Goal: Information Seeking & Learning: Check status

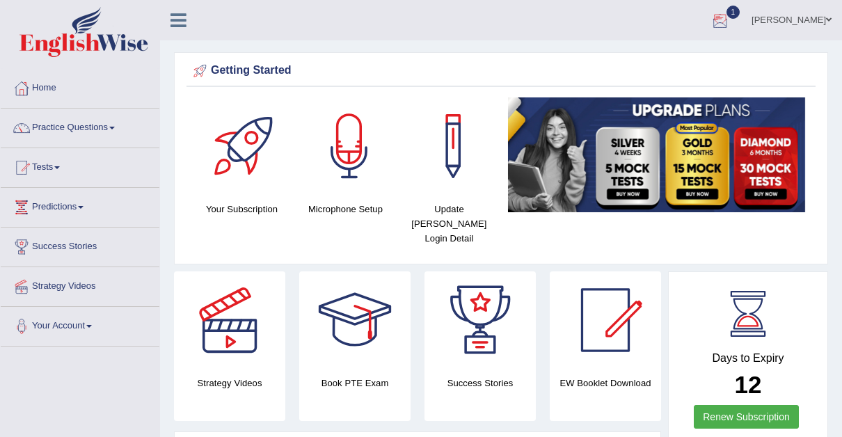
click at [710, 16] on div at bounding box center [720, 20] width 21 height 21
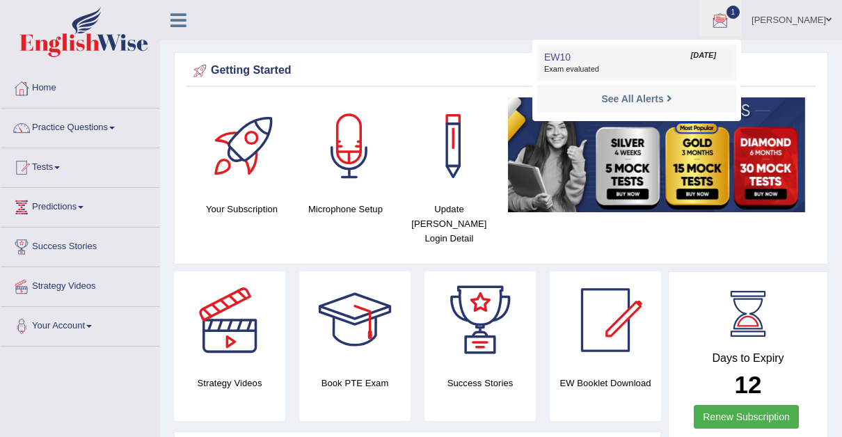
click at [544, 58] on span "EW10" at bounding box center [557, 56] width 26 height 11
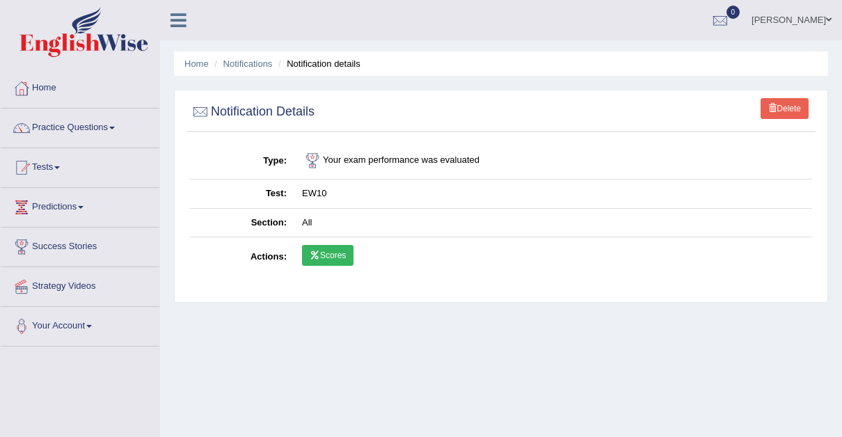
click at [321, 253] on link "Scores" at bounding box center [327, 255] width 51 height 21
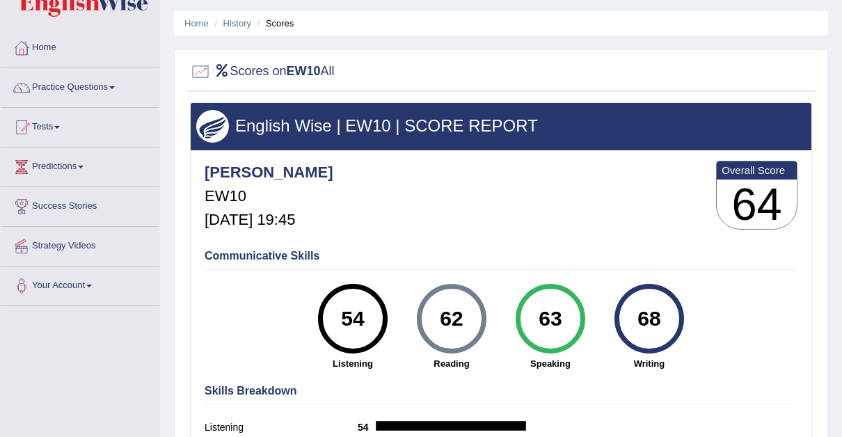
scroll to position [36, 0]
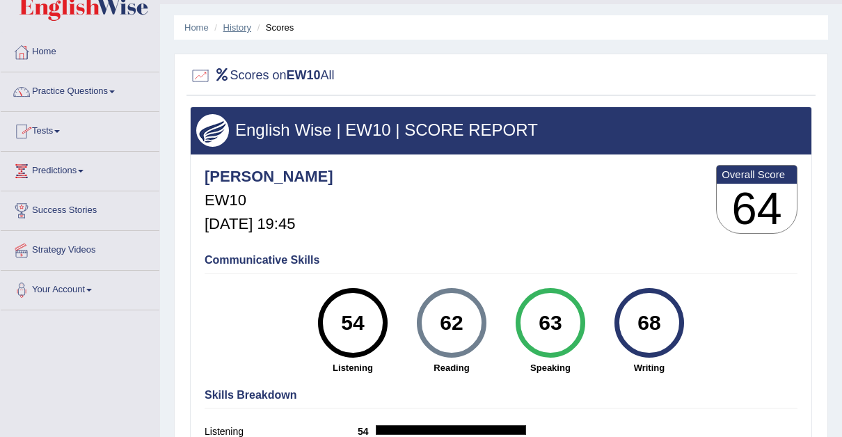
click at [237, 27] on link "History" at bounding box center [237, 27] width 28 height 10
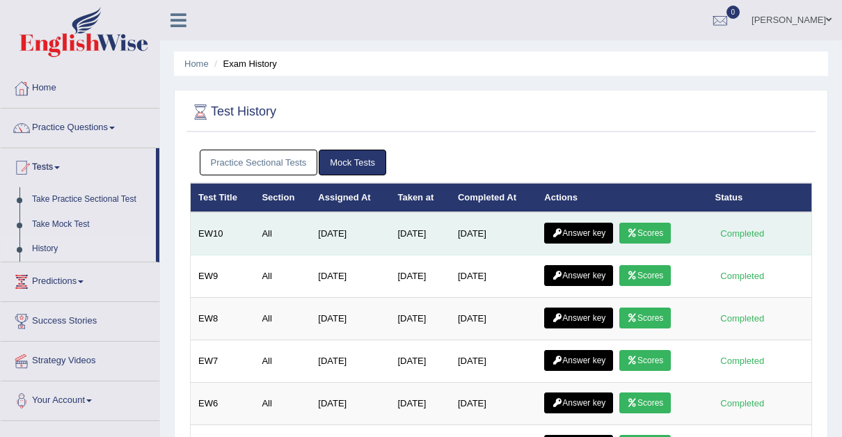
click at [580, 234] on link "Answer key" at bounding box center [578, 233] width 69 height 21
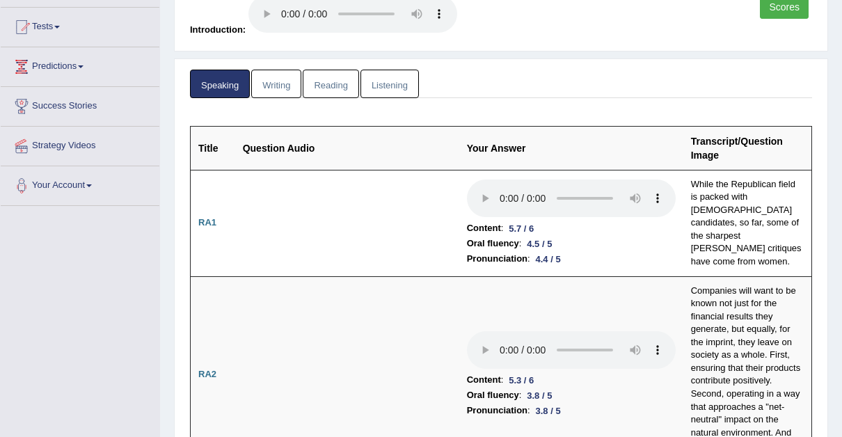
scroll to position [140, 0]
click at [324, 85] on link "Reading" at bounding box center [331, 84] width 56 height 29
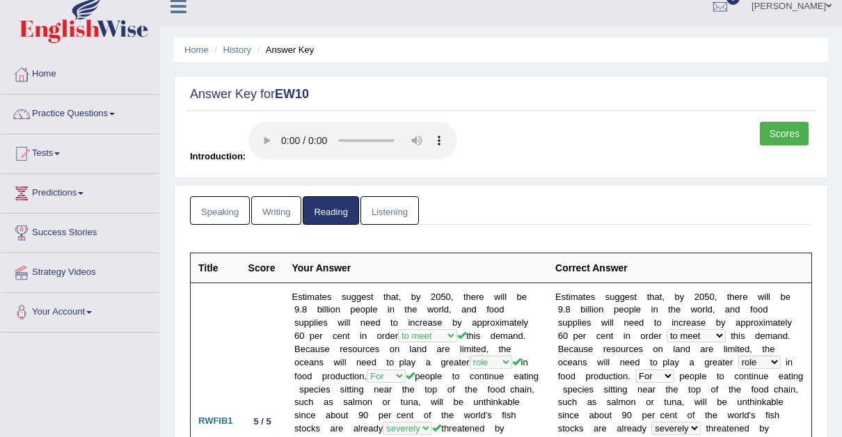
scroll to position [0, 0]
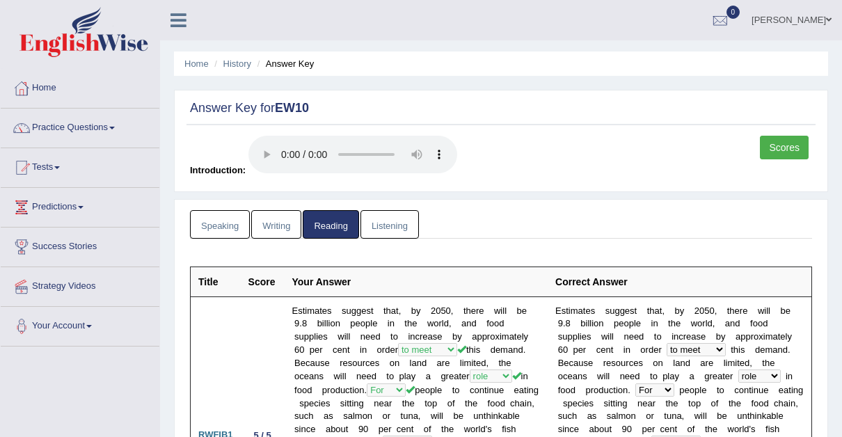
click at [390, 220] on link "Listening" at bounding box center [389, 224] width 58 height 29
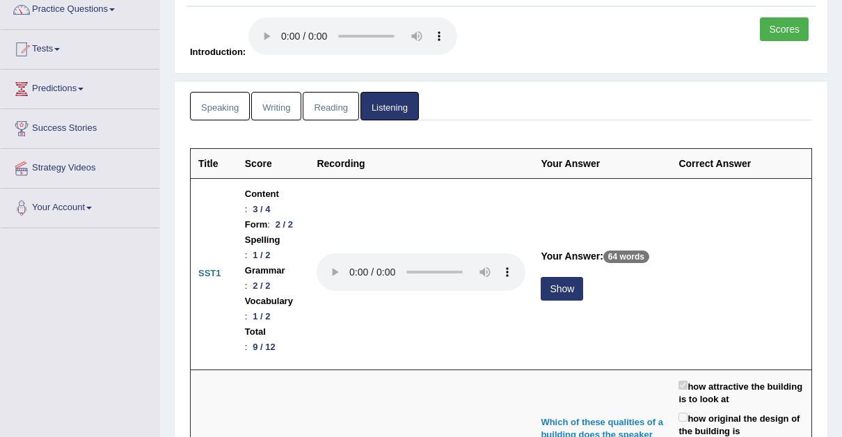
scroll to position [152, 0]
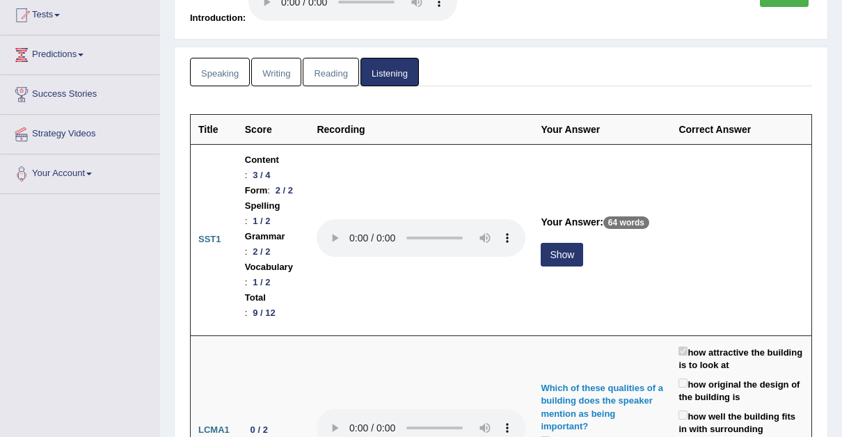
click at [279, 68] on link "Writing" at bounding box center [276, 72] width 50 height 29
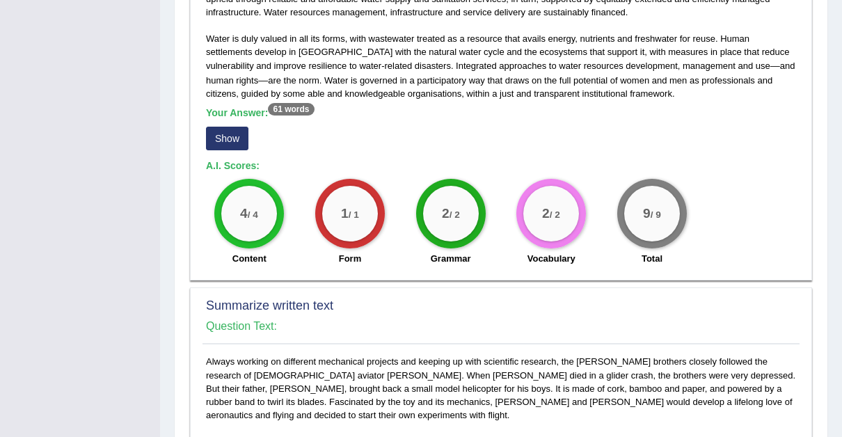
scroll to position [391, 0]
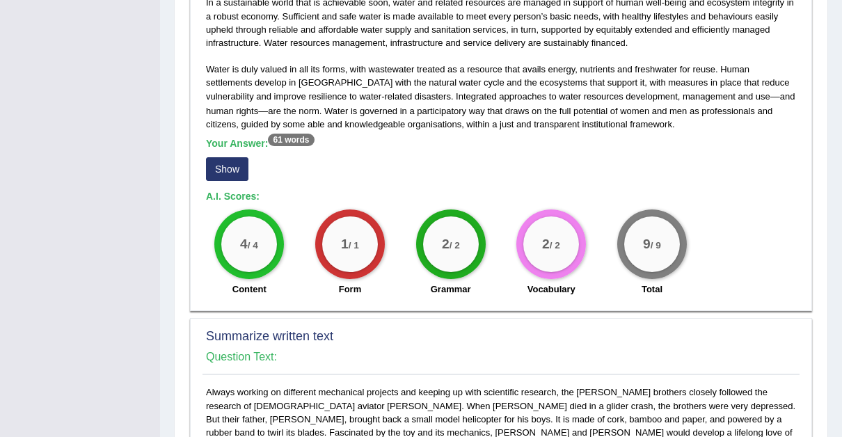
click at [222, 165] on button "Show" at bounding box center [227, 169] width 42 height 24
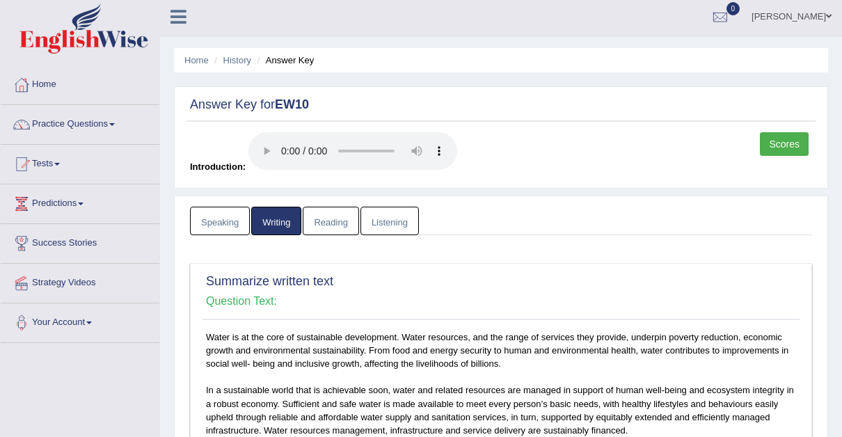
scroll to position [0, 0]
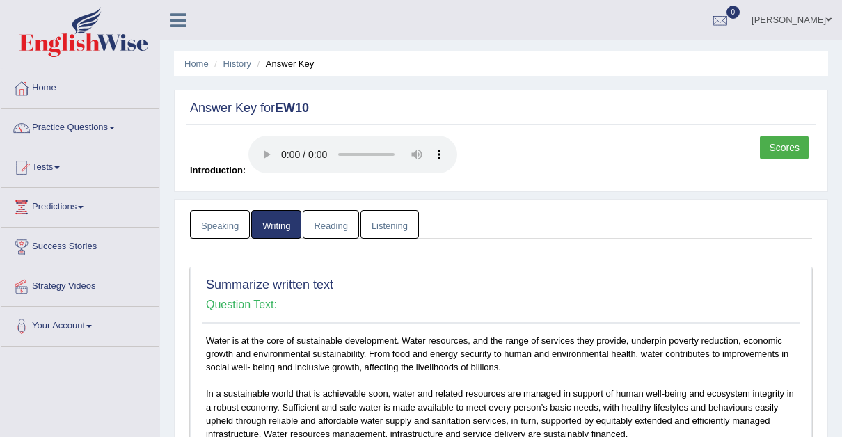
click at [831, 18] on link "Chido Thelma Zhuwawo" at bounding box center [791, 18] width 101 height 36
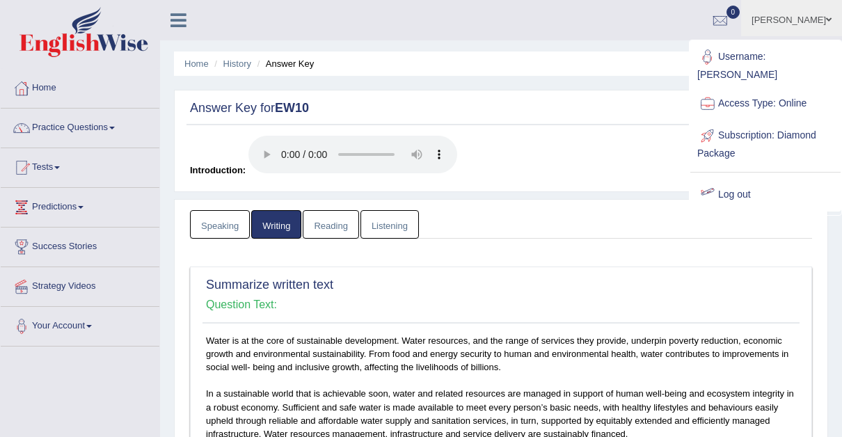
click at [734, 179] on link "Log out" at bounding box center [765, 195] width 150 height 32
